Goal: Feedback & Contribution: Submit feedback/report problem

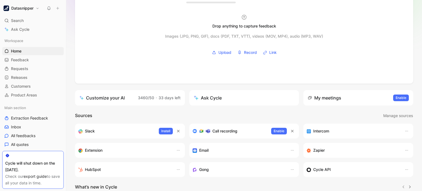
scroll to position [54, 0]
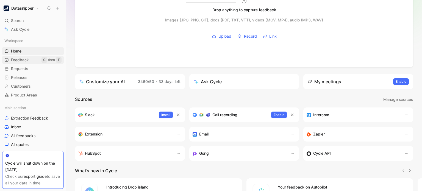
click at [28, 60] on span "Feedback" at bounding box center [20, 59] width 18 height 5
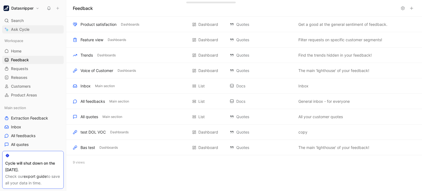
click at [27, 28] on span "Ask Cycle" at bounding box center [20, 29] width 18 height 7
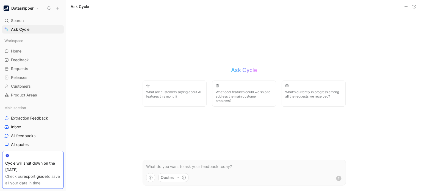
click at [166, 158] on div "Ask Cycle What are customers saying about AI features this month? What cool fea…" at bounding box center [244, 102] width 214 height 178
click at [174, 179] on button "Quotes" at bounding box center [173, 177] width 30 height 9
click at [198, 115] on html "Datasnipper Search Ctrl K Ask Cycle Workspace Home G then H Feedback G then F R…" at bounding box center [211, 95] width 422 height 191
click at [27, 72] on link "Requests G then R" at bounding box center [32, 69] width 61 height 8
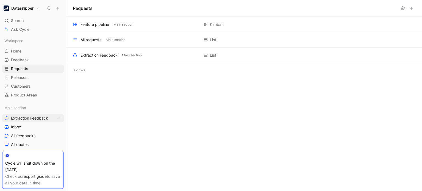
click at [21, 116] on span "Extraction Feedback" at bounding box center [29, 117] width 37 height 5
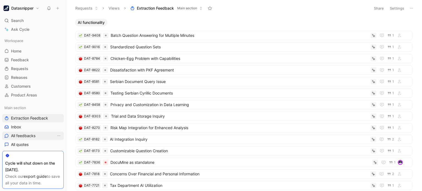
click at [36, 136] on link "All feedbacks" at bounding box center [32, 136] width 61 height 8
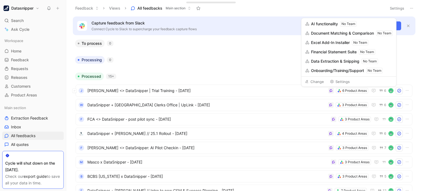
click at [328, 51] on span "Financial Statement Suite" at bounding box center [334, 52] width 46 height 7
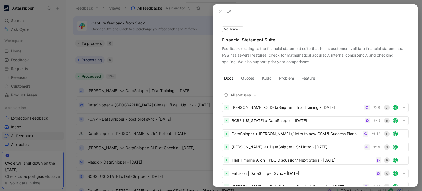
click at [250, 79] on button "Quotes" at bounding box center [248, 78] width 18 height 9
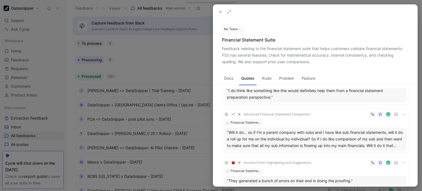
scroll to position [174, 0]
click at [131, 54] on div at bounding box center [211, 95] width 422 height 191
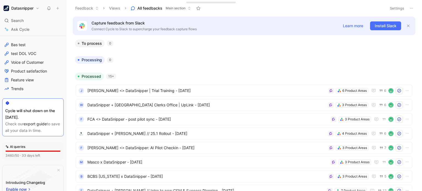
scroll to position [174, 0]
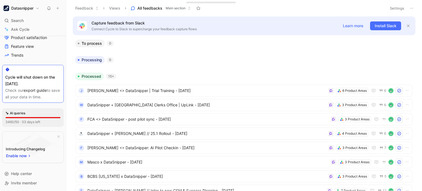
click at [36, 122] on div "3460/50 · 33 days left" at bounding box center [22, 121] width 35 height 5
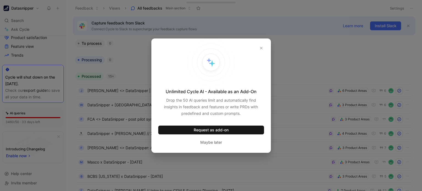
click at [52, 86] on div at bounding box center [211, 95] width 422 height 191
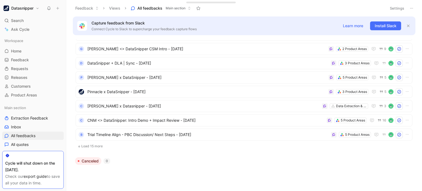
scroll to position [162, 0]
